Goal: Obtain resource: Obtain resource

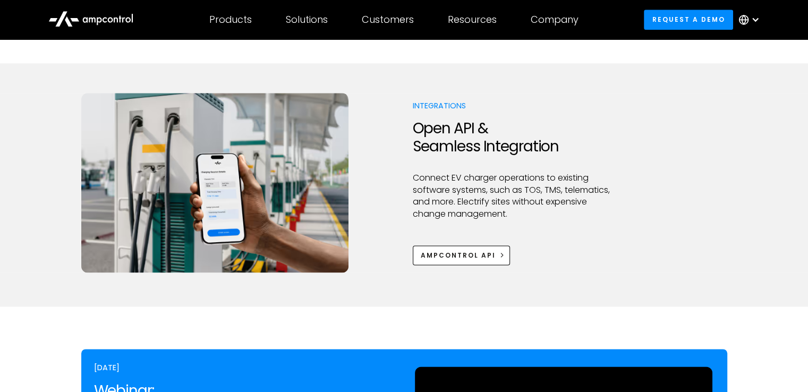
scroll to position [1488, 0]
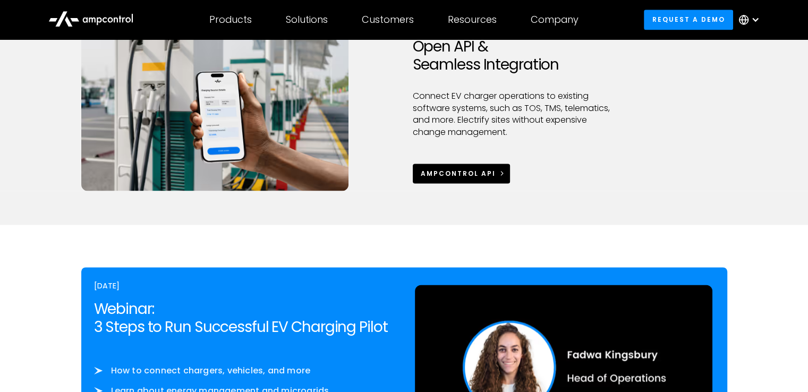
click at [444, 174] on div "Ampcontrol APi" at bounding box center [458, 174] width 75 height 10
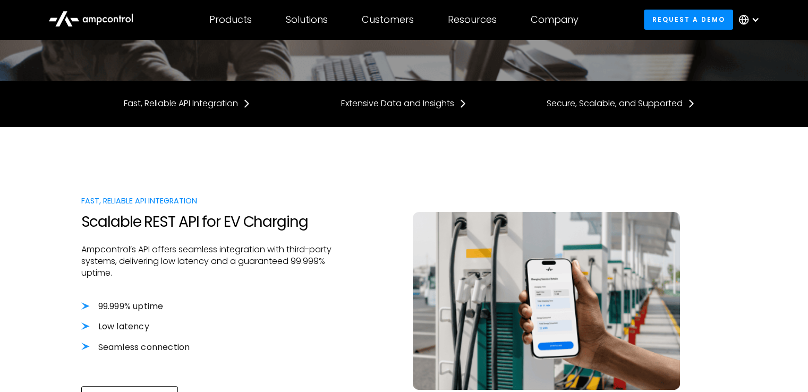
scroll to position [372, 0]
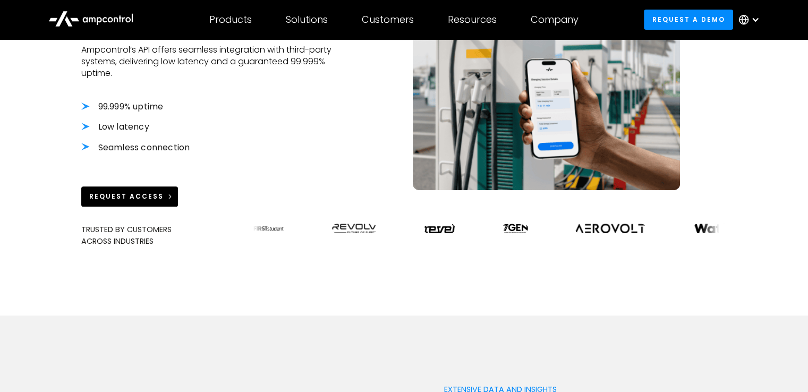
click at [122, 198] on div "Request Access" at bounding box center [126, 197] width 74 height 10
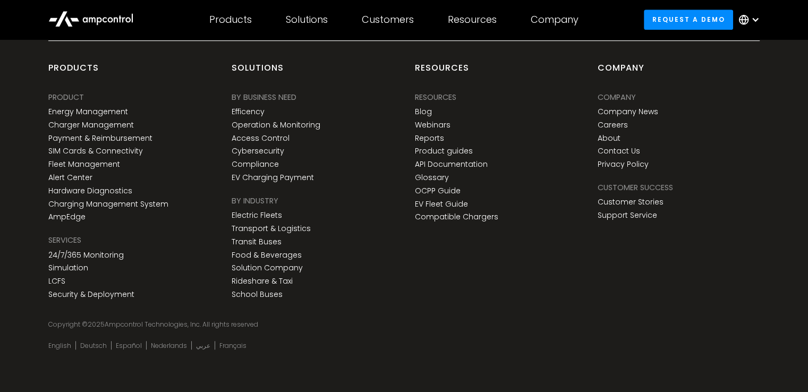
scroll to position [793, 0]
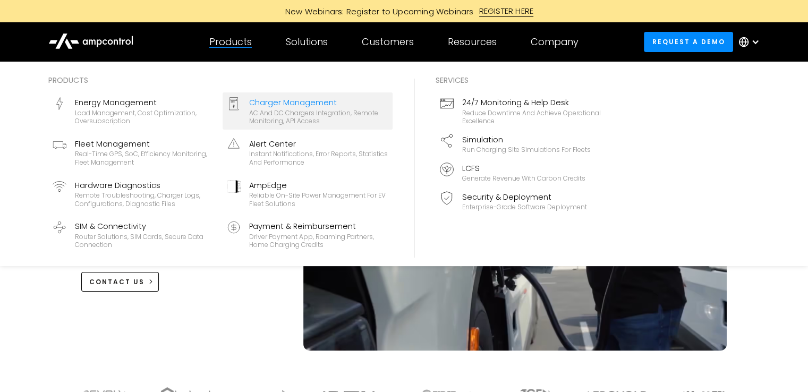
click at [269, 114] on div "AC and DC chargers integration, remote monitoring, API access" at bounding box center [318, 117] width 139 height 16
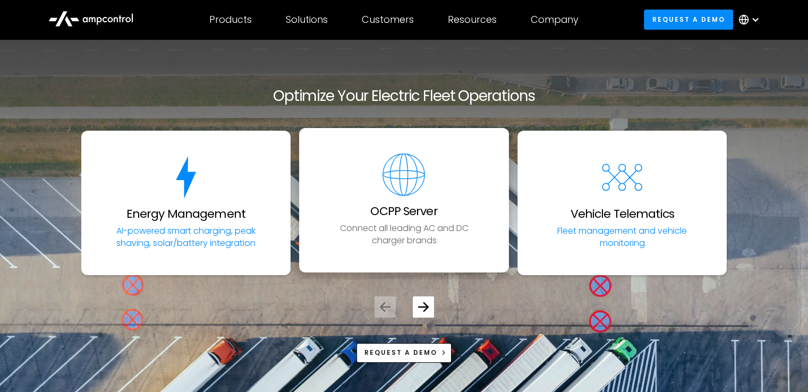
scroll to position [3615, 0]
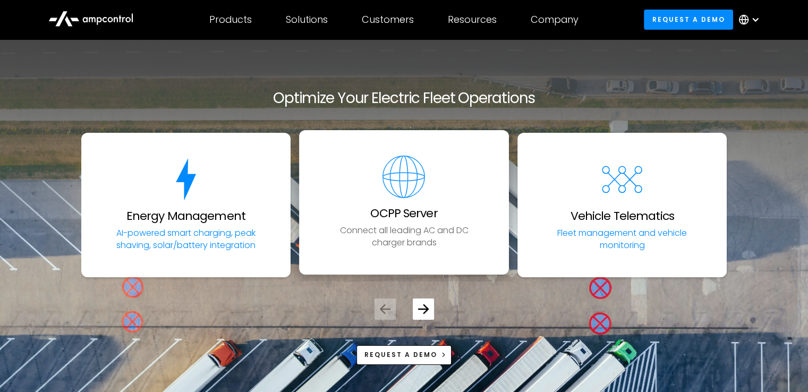
click at [383, 187] on img "2 / 5" at bounding box center [404, 177] width 43 height 43
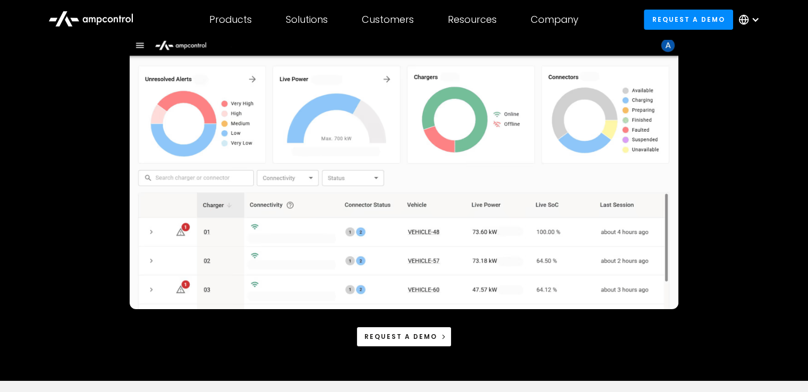
scroll to position [213, 0]
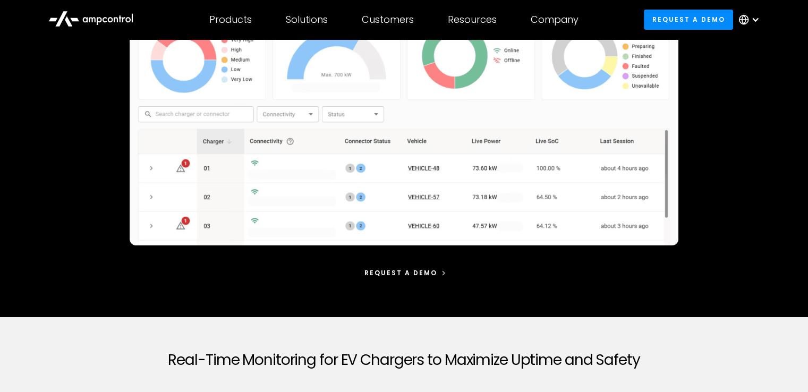
click at [385, 268] on div "Request a demo" at bounding box center [401, 273] width 73 height 10
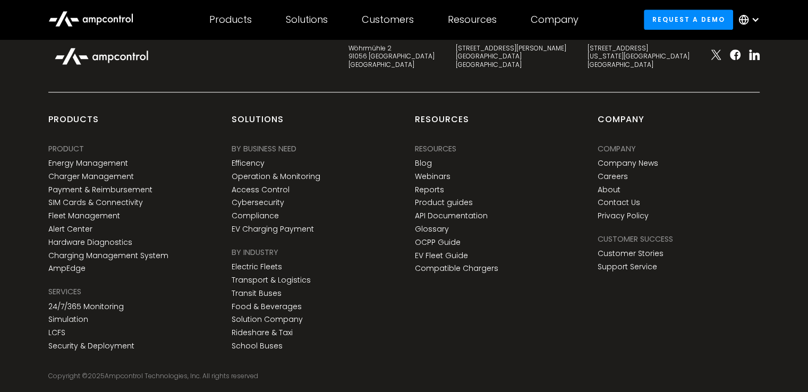
scroll to position [763, 0]
